Goal: Task Accomplishment & Management: Manage account settings

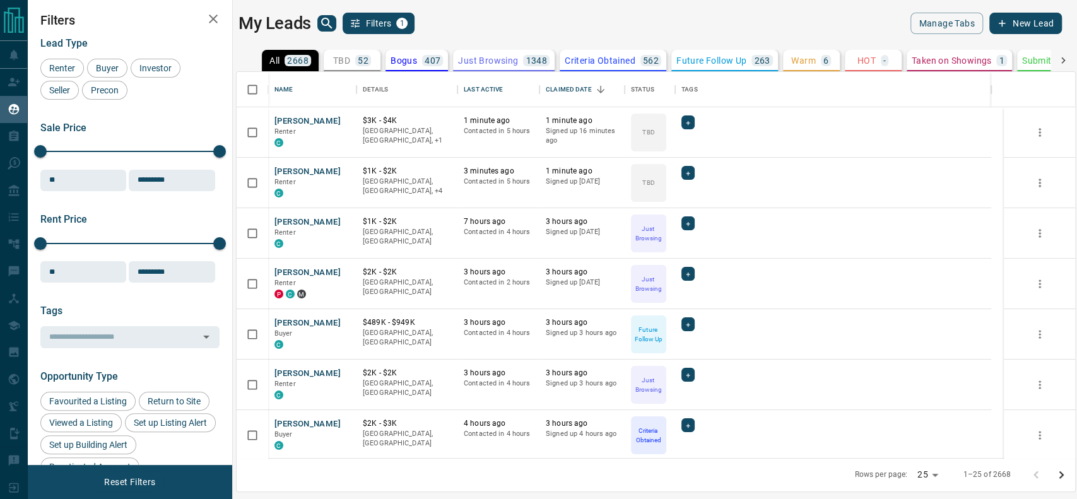
scroll to position [374, 825]
drag, startPoint x: 356, startPoint y: 58, endPoint x: 340, endPoint y: 87, distance: 33.0
click at [356, 57] on div "52" at bounding box center [363, 60] width 16 height 11
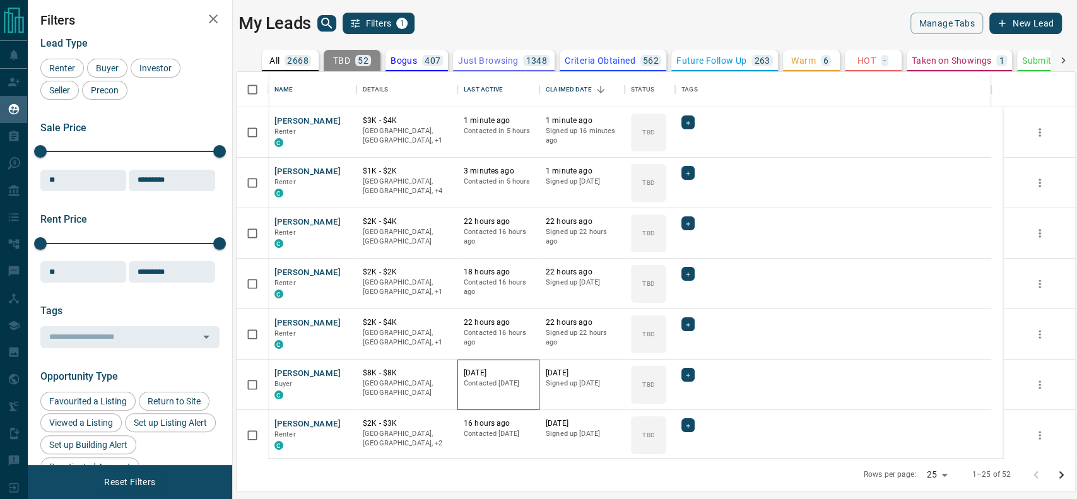
click at [471, 380] on p "Contacted [DATE]" at bounding box center [498, 384] width 69 height 10
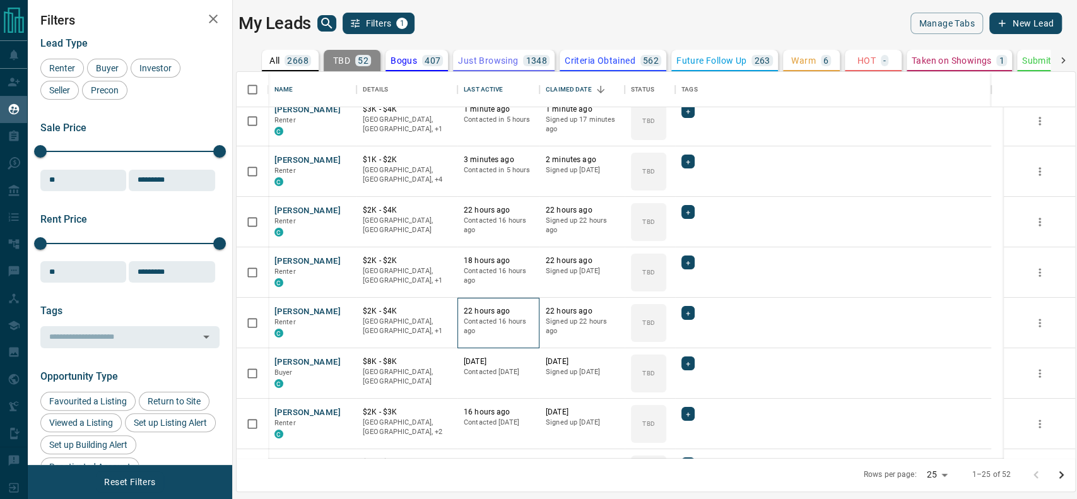
click at [489, 330] on p "Contacted 16 hours ago" at bounding box center [498, 327] width 69 height 20
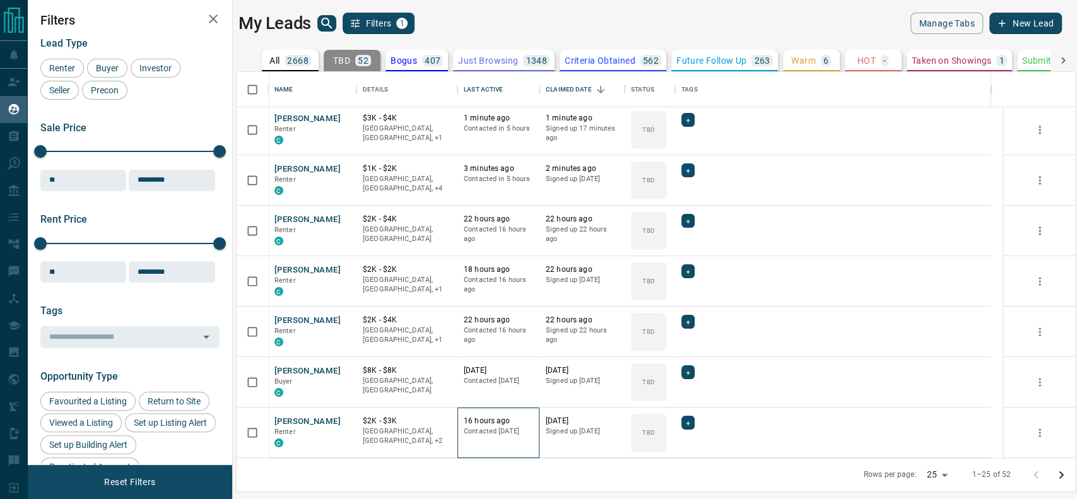
click at [519, 451] on div "16 hours ago Contacted [DATE]" at bounding box center [499, 433] width 82 height 50
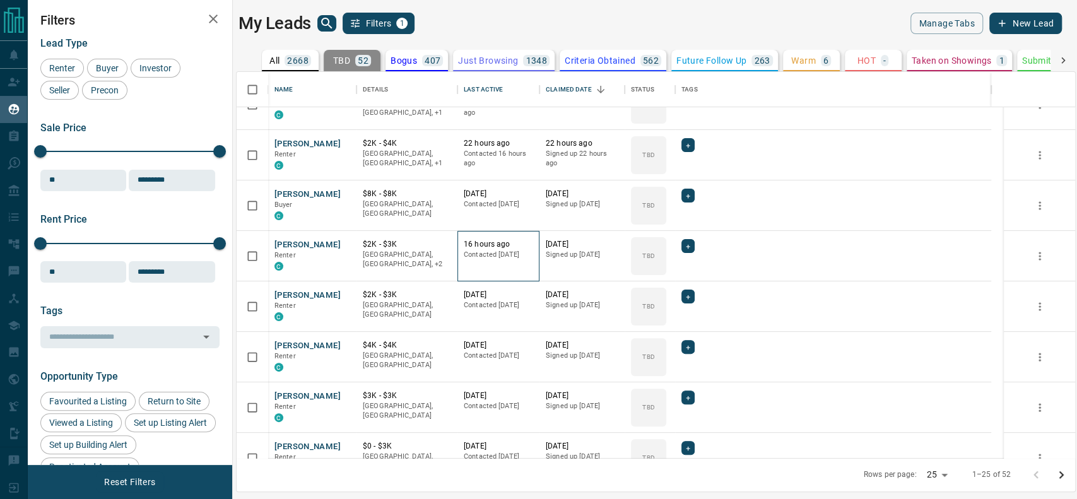
scroll to position [182, 0]
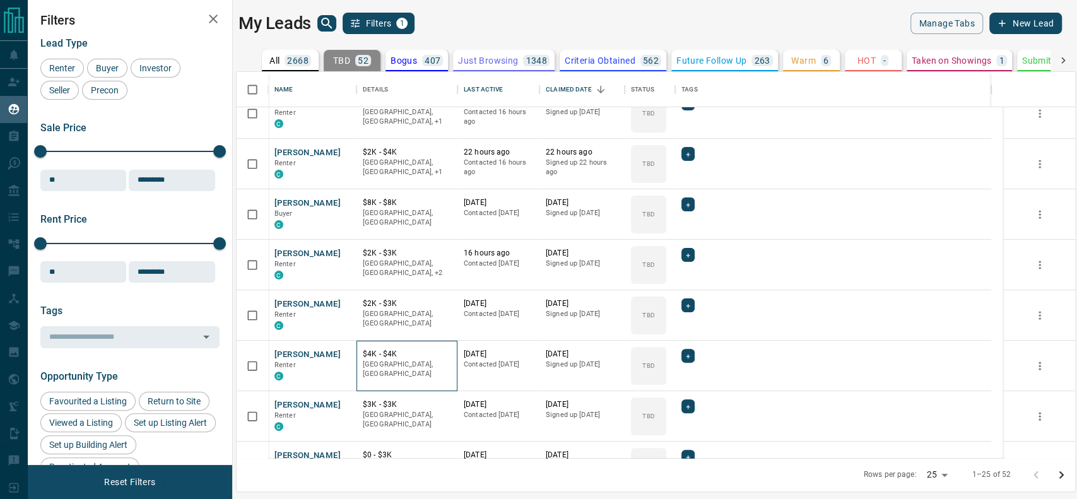
click at [404, 344] on div "$4K - $4K Downtown, [GEOGRAPHIC_DATA]" at bounding box center [407, 366] width 101 height 50
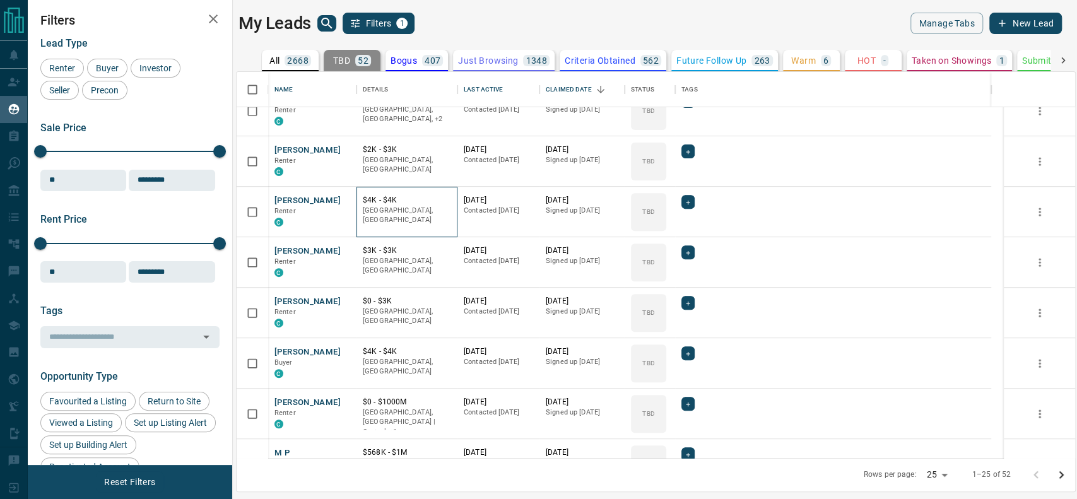
scroll to position [329, 0]
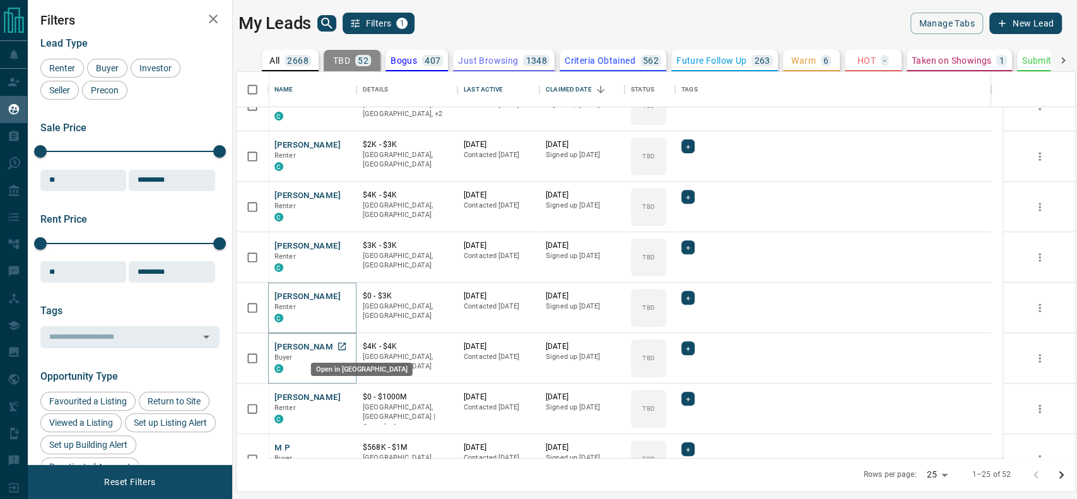
click at [339, 343] on icon "Open in New Tab" at bounding box center [342, 346] width 10 height 10
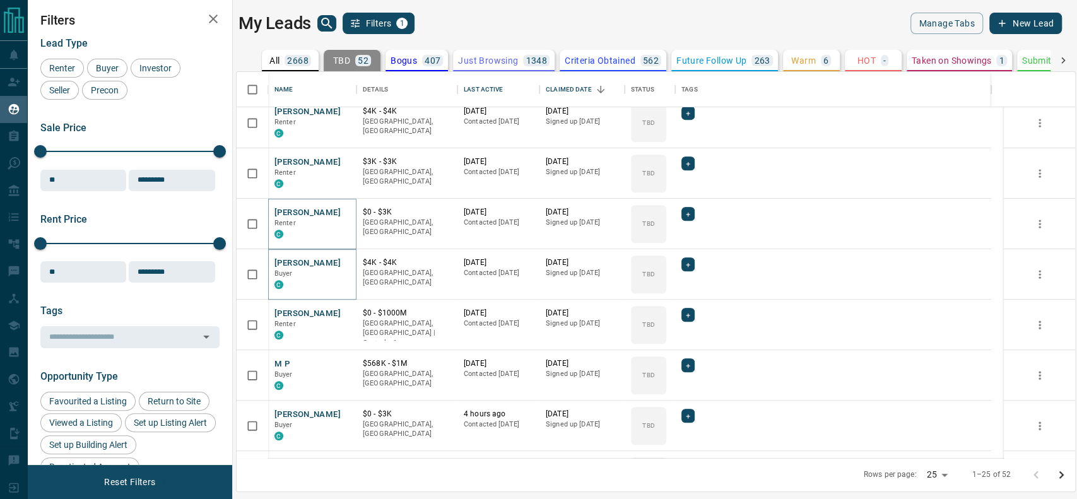
scroll to position [414, 0]
click at [348, 310] on link "Open in New Tab" at bounding box center [342, 312] width 16 height 16
click at [343, 365] on icon "Open in New Tab" at bounding box center [342, 363] width 10 height 10
